Goal: Navigation & Orientation: Find specific page/section

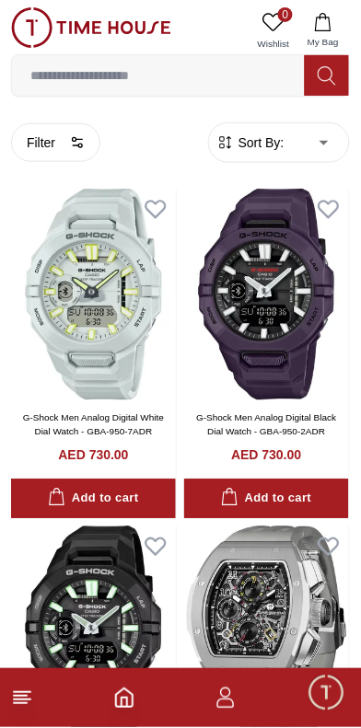
click at [228, 699] on icon "button" at bounding box center [225, 699] width 22 height 22
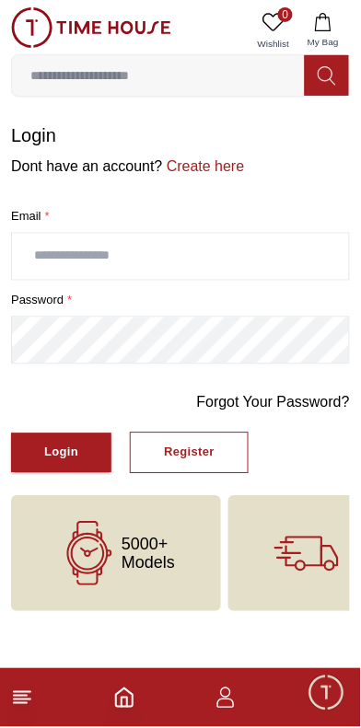
click at [139, 226] on label "Email *" at bounding box center [180, 216] width 339 height 18
click at [132, 280] on input "text" at bounding box center [180, 257] width 337 height 46
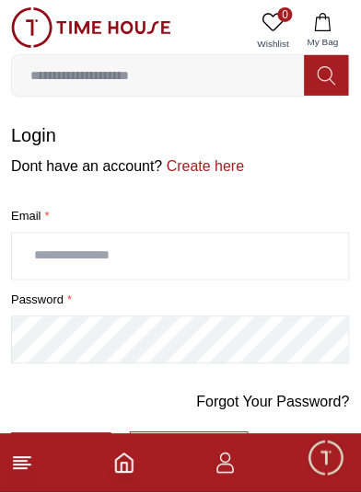
type input "**********"
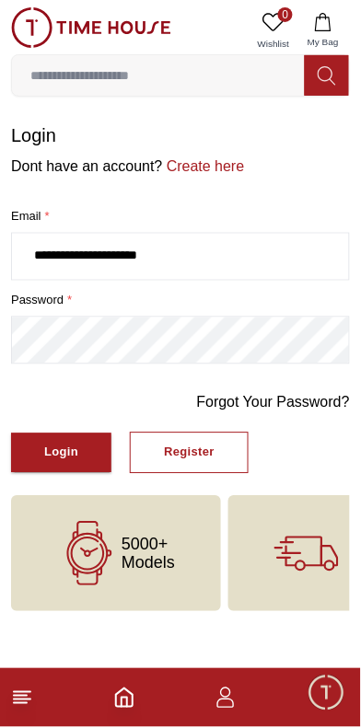
click at [75, 464] on div "Login" at bounding box center [61, 453] width 34 height 21
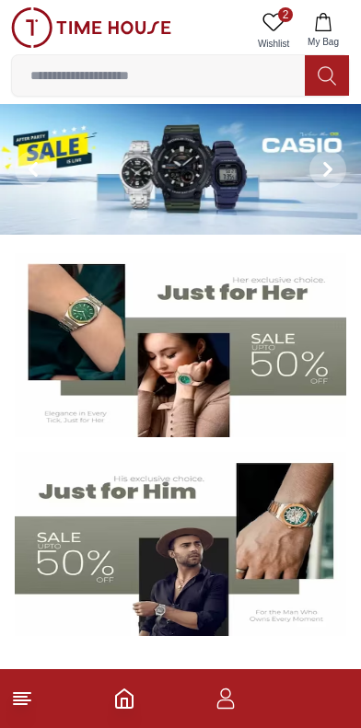
click at [151, 564] on img at bounding box center [180, 544] width 331 height 184
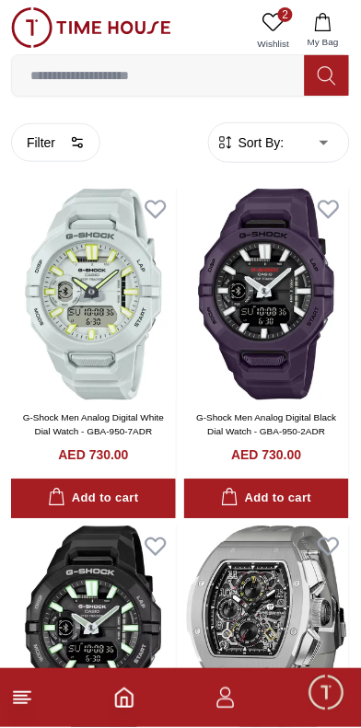
click at [226, 697] on icon "button" at bounding box center [225, 699] width 22 height 22
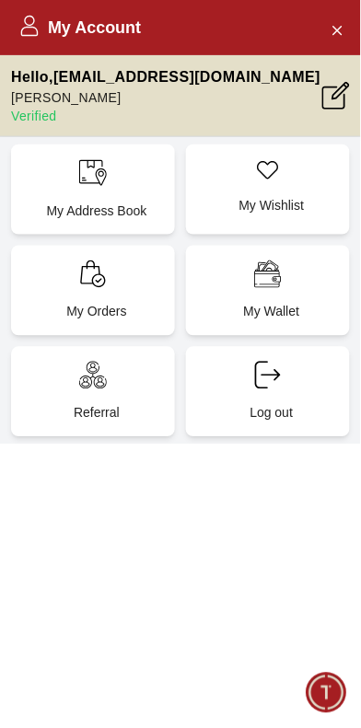
click at [336, 29] on icon "Close Account" at bounding box center [337, 29] width 15 height 23
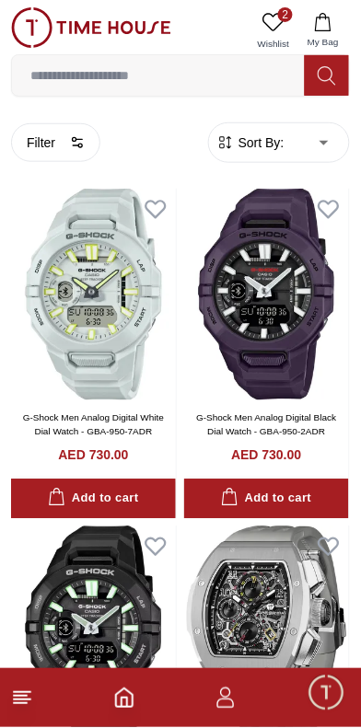
click at [29, 700] on line at bounding box center [22, 700] width 17 height 0
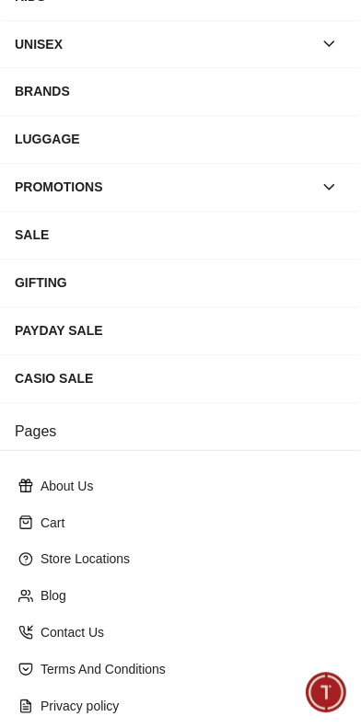
scroll to position [514, 0]
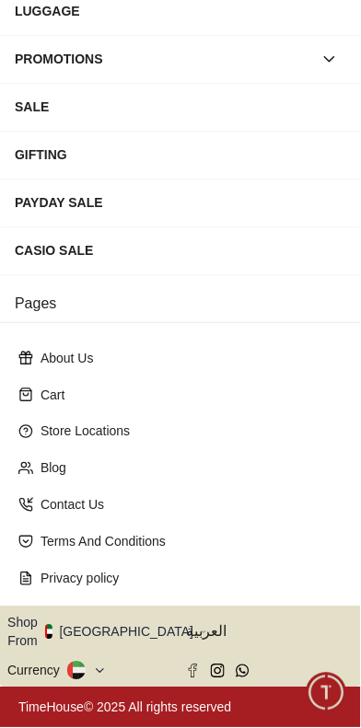
click at [214, 621] on span "العربية" at bounding box center [270, 632] width 168 height 22
